Goal: Transaction & Acquisition: Subscribe to service/newsletter

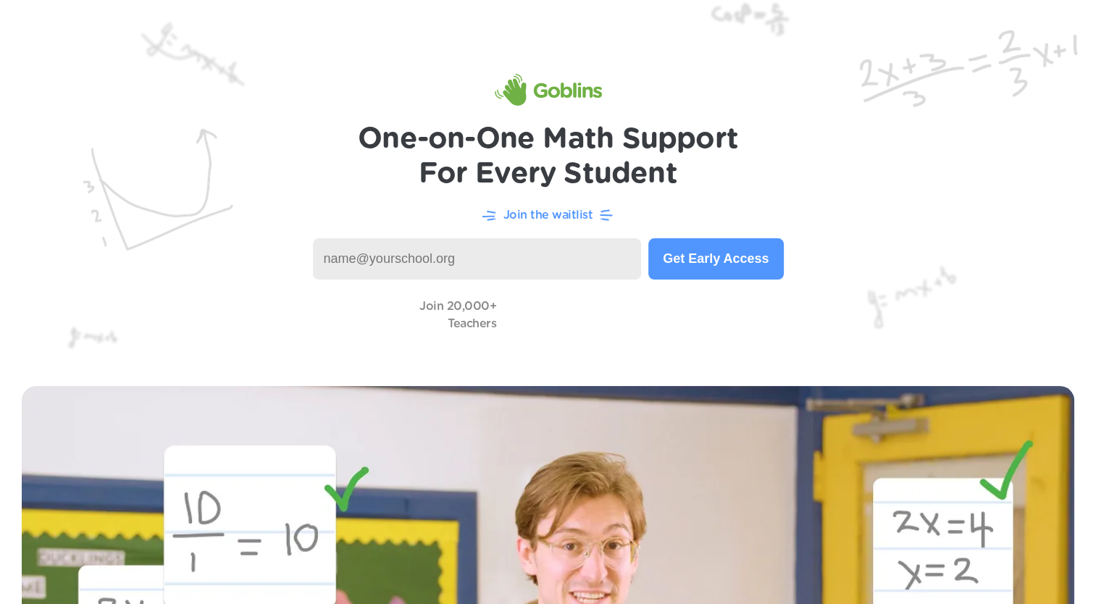
click at [411, 268] on input at bounding box center [477, 258] width 329 height 41
type input "[EMAIL_ADDRESS][DOMAIN_NAME]"
click at [697, 282] on img at bounding box center [548, 182] width 1096 height 364
click at [686, 265] on button "Get Early Access" at bounding box center [715, 258] width 135 height 41
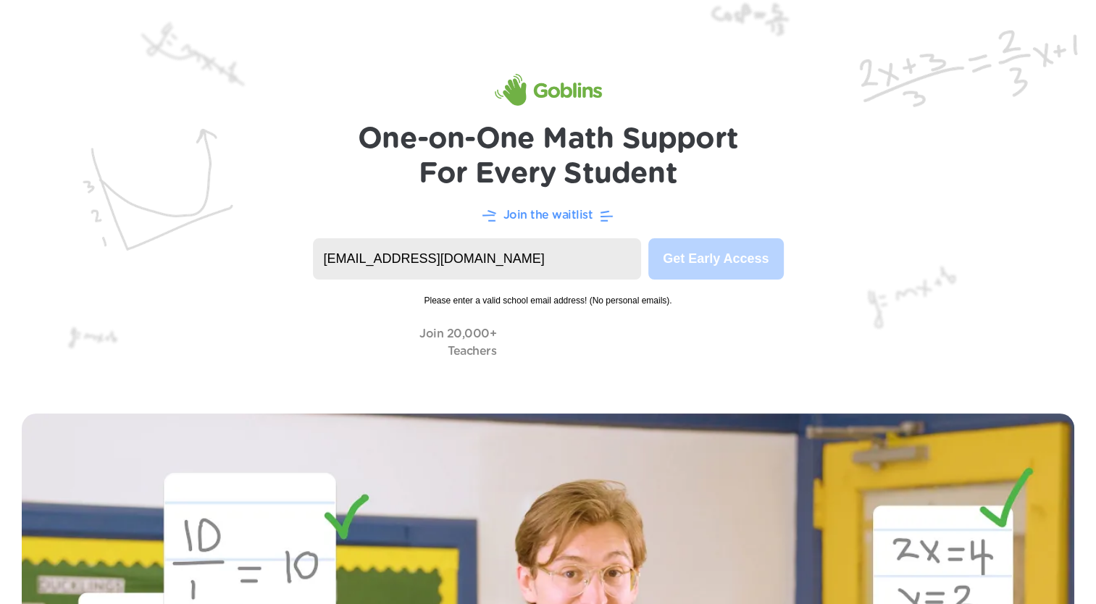
click at [585, 93] on img at bounding box center [548, 90] width 107 height 32
